Goal: Navigation & Orientation: Find specific page/section

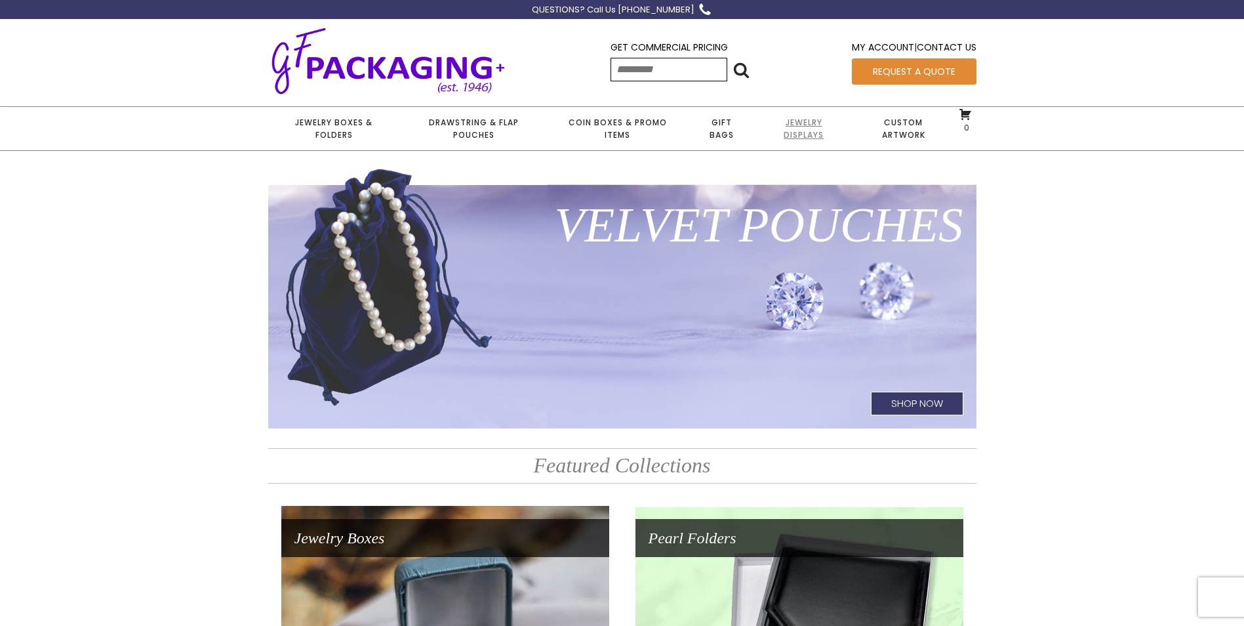
click at [796, 128] on link "Jewelry Displays" at bounding box center [803, 128] width 97 height 43
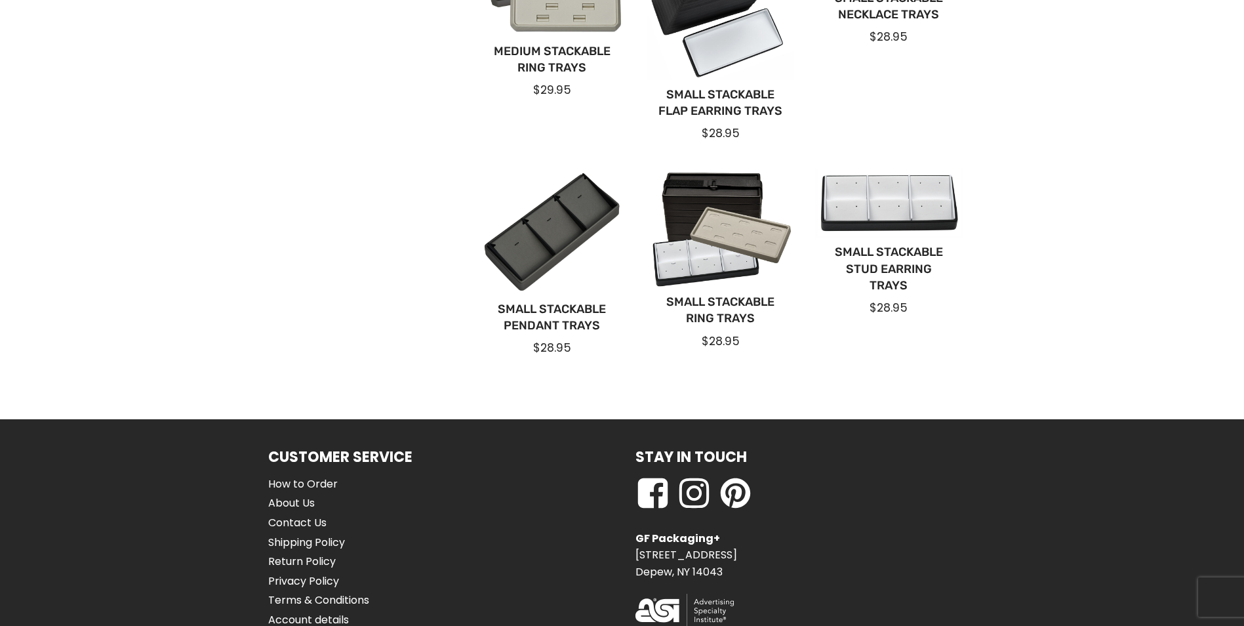
scroll to position [918, 0]
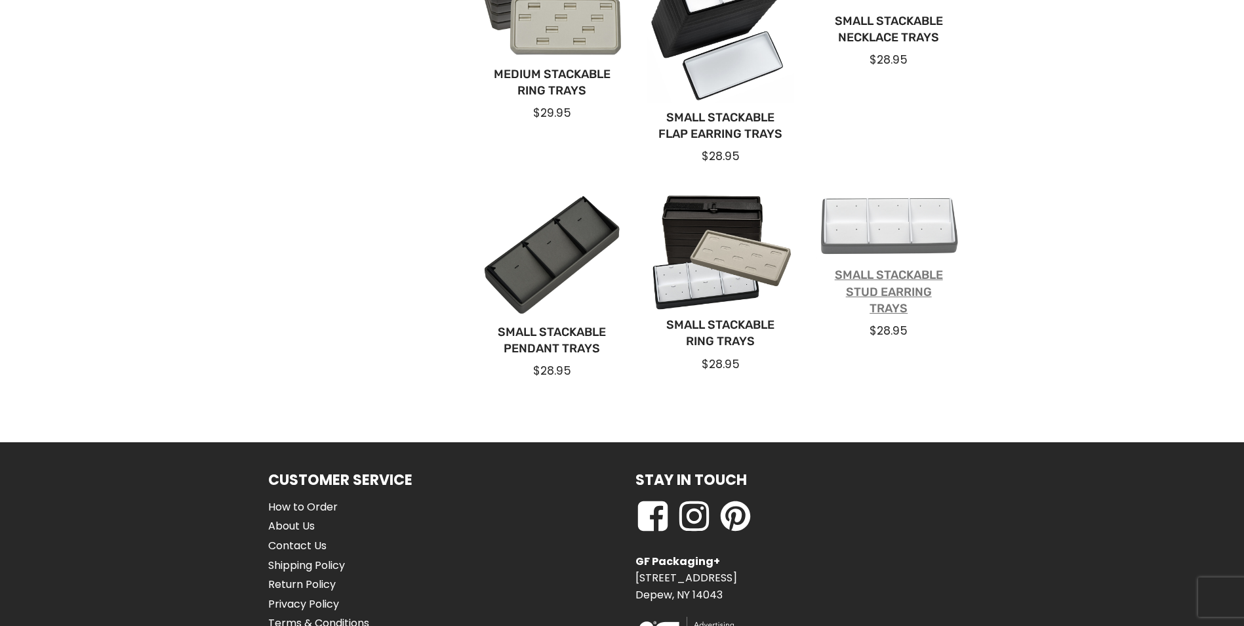
click at [881, 278] on link "Small Stackable Stud Earring Trays" at bounding box center [889, 292] width 127 height 50
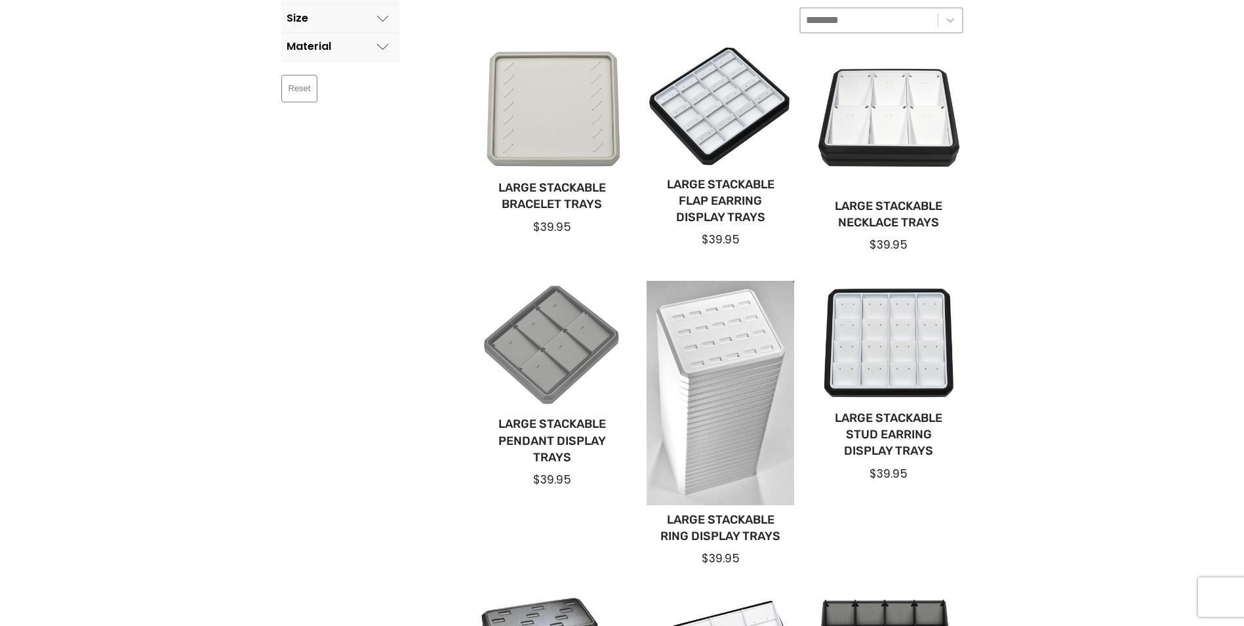
scroll to position [262, 0]
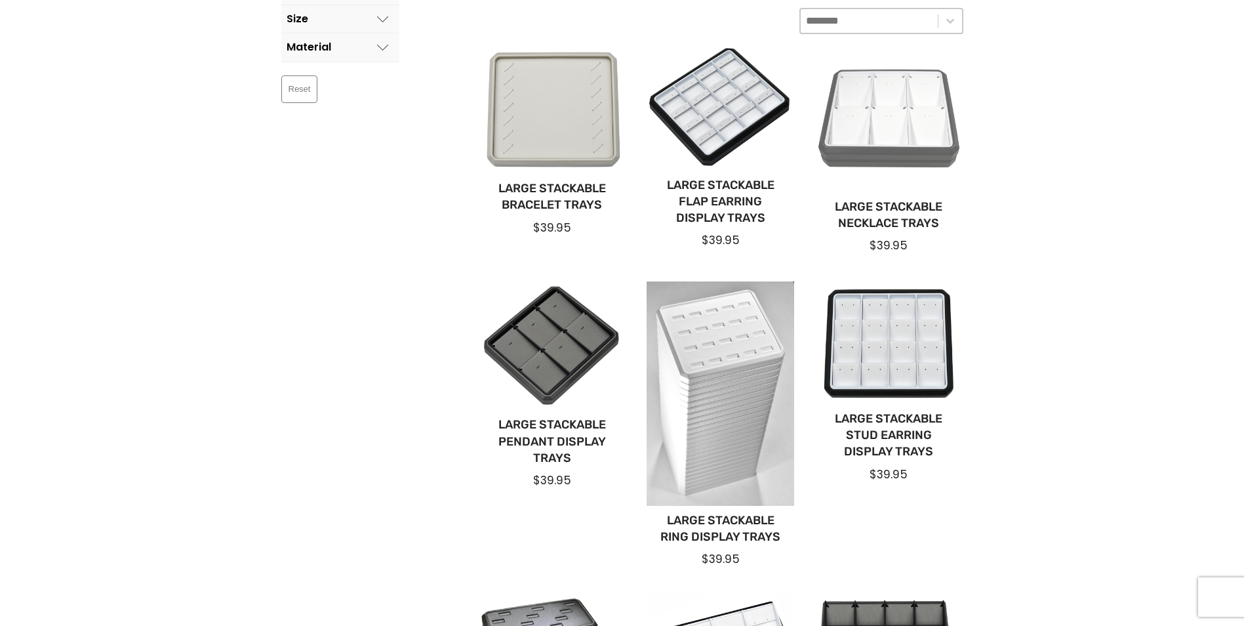
click at [896, 117] on div at bounding box center [889, 119] width 148 height 148
